Goal: Task Accomplishment & Management: Use online tool/utility

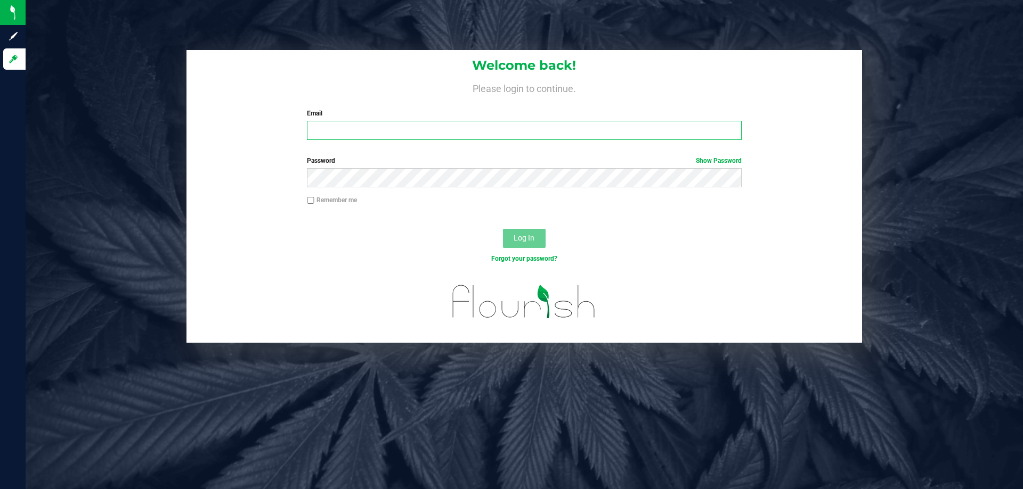
click at [367, 126] on input "Email" at bounding box center [524, 130] width 434 height 19
type input "[EMAIL_ADDRESS][DOMAIN_NAME]"
click at [503, 229] on button "Log In" at bounding box center [524, 238] width 43 height 19
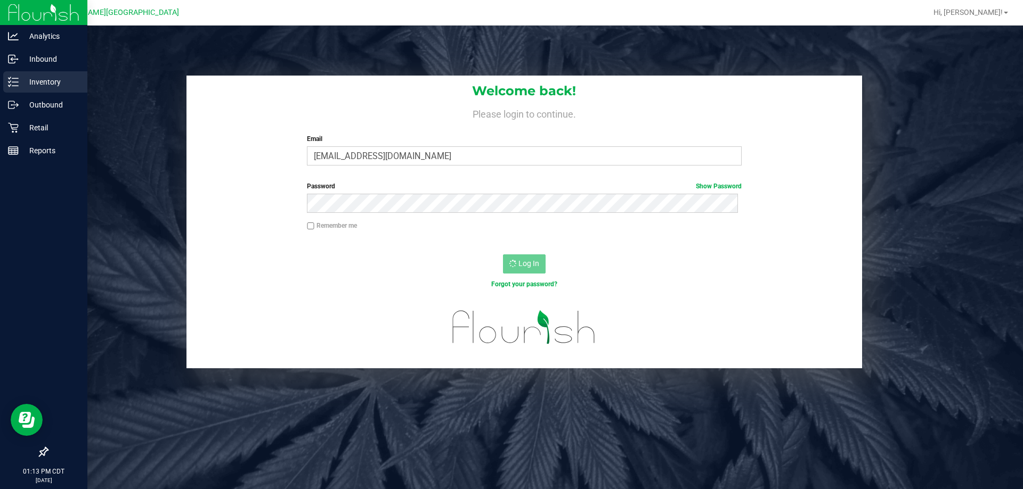
click at [22, 81] on p "Inventory" at bounding box center [51, 82] width 64 height 13
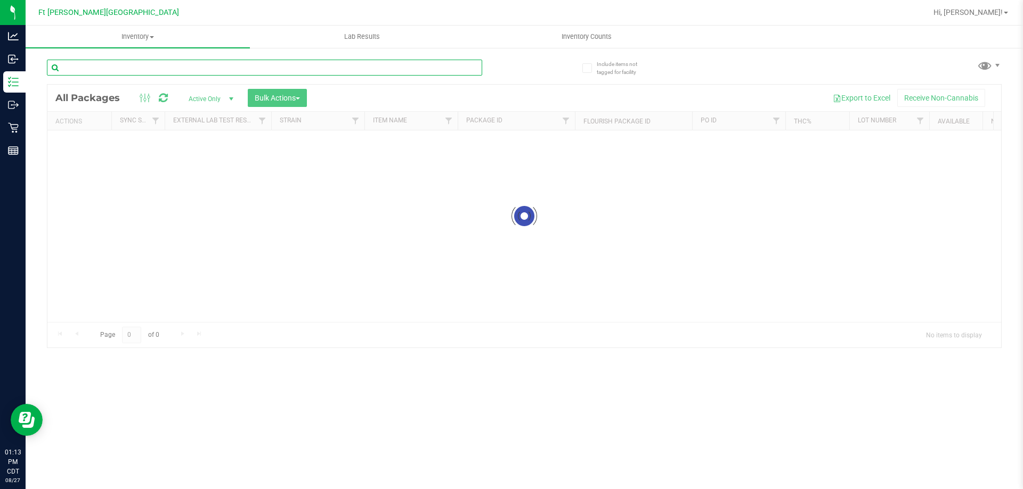
click at [116, 70] on input "text" at bounding box center [264, 68] width 435 height 16
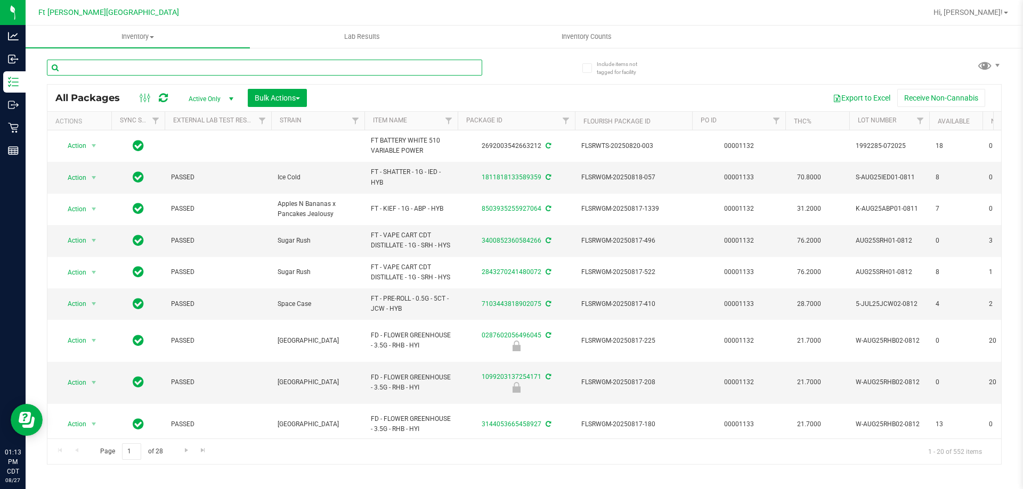
type input "W-JUL25ARZ01-0721"
